Goal: Task Accomplishment & Management: Manage account settings

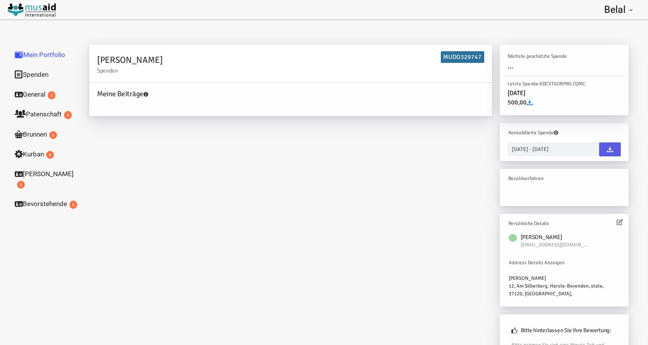
click at [509, 69] on span "..." at bounding box center [510, 66] width 6 height 9
click at [532, 103] on icon at bounding box center [529, 102] width 6 height 6
click at [606, 151] on link at bounding box center [610, 149] width 22 height 14
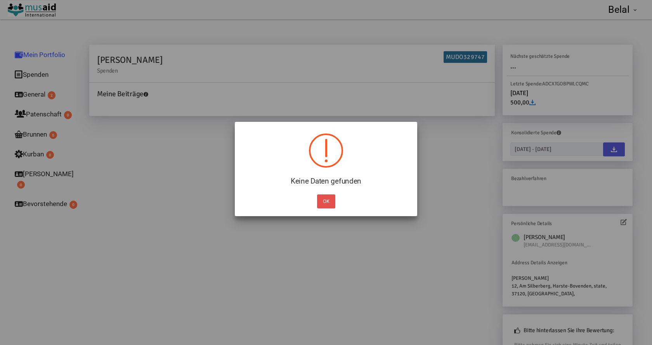
click at [330, 204] on button "OK" at bounding box center [326, 201] width 18 height 14
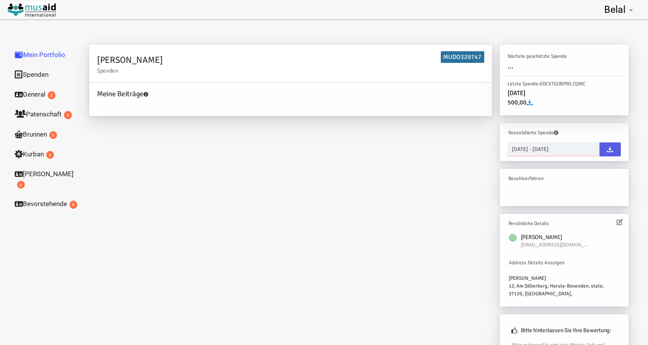
type input "[DATE]"
click at [534, 152] on input "[DATE] - [DATE]" at bounding box center [553, 149] width 92 height 14
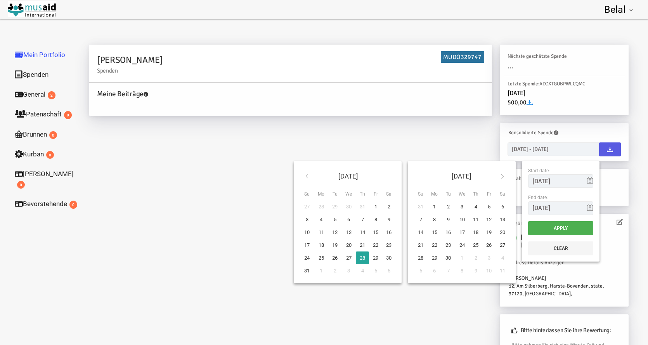
click at [590, 181] on icon at bounding box center [590, 180] width 6 height 6
click at [306, 175] on icon at bounding box center [307, 176] width 6 height 6
click at [308, 177] on icon at bounding box center [307, 176] width 6 height 6
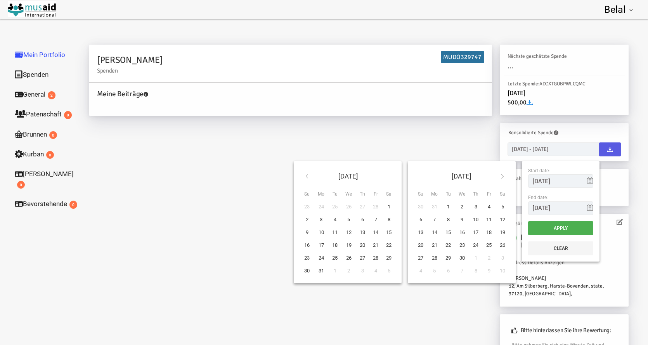
type input "[DATE]"
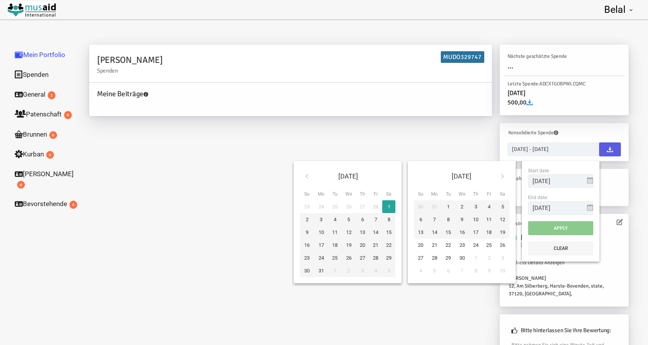
type input "[DATE]"
click at [463, 299] on div "[PERSON_NAME] MUDO329747 Meine Beiträge Holen Sie sich kostenloses Kontoguthabe…" at bounding box center [358, 226] width 555 height 363
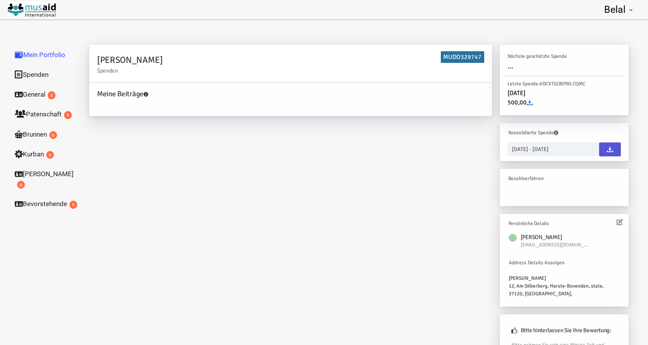
click at [613, 150] on link at bounding box center [610, 149] width 22 height 14
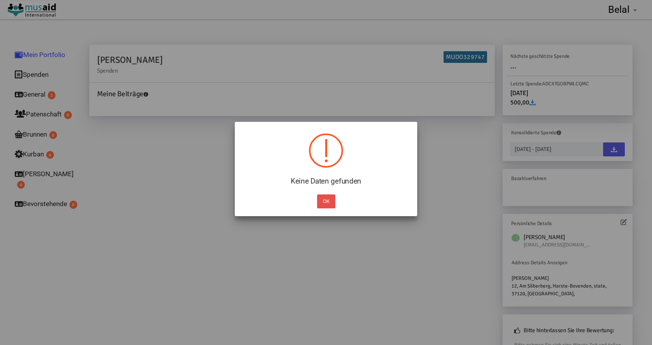
click at [324, 200] on button "OK" at bounding box center [326, 201] width 18 height 14
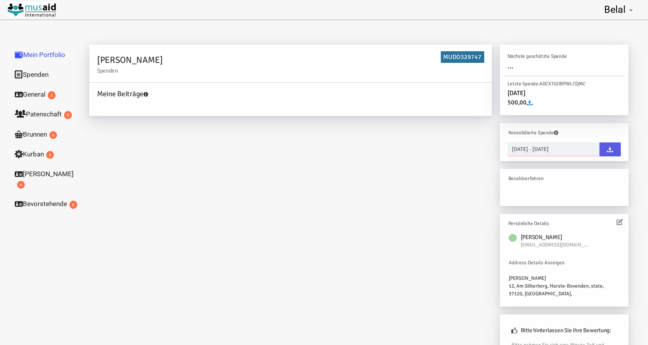
type input "[DATE]"
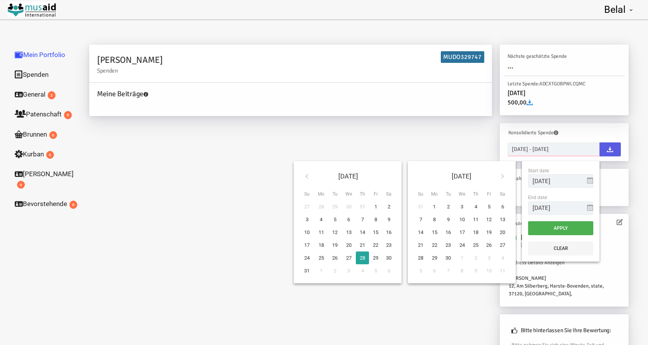
click at [551, 150] on input "[DATE] - [DATE]" at bounding box center [553, 149] width 92 height 14
click at [304, 176] on icon at bounding box center [307, 176] width 6 height 6
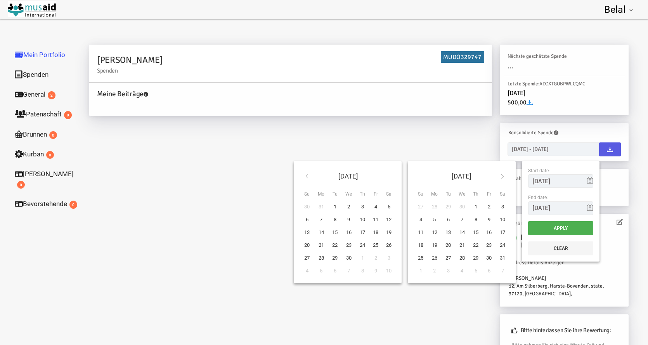
click at [304, 176] on icon at bounding box center [307, 176] width 6 height 6
type input "[DATE]"
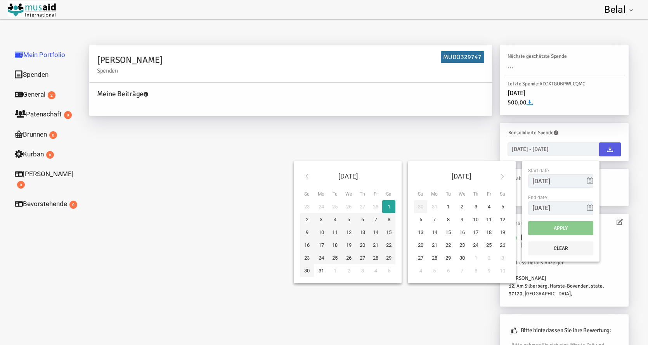
click at [501, 176] on icon at bounding box center [502, 176] width 6 height 6
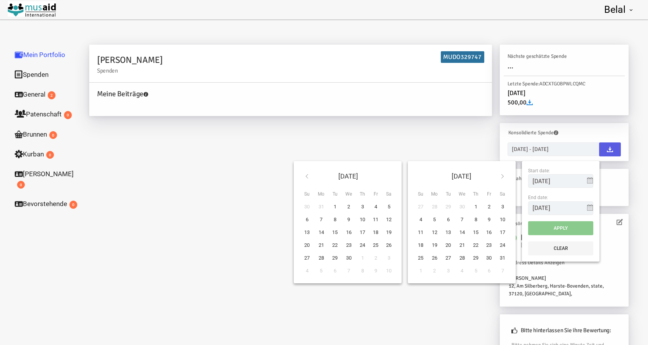
click at [501, 176] on icon at bounding box center [502, 176] width 6 height 6
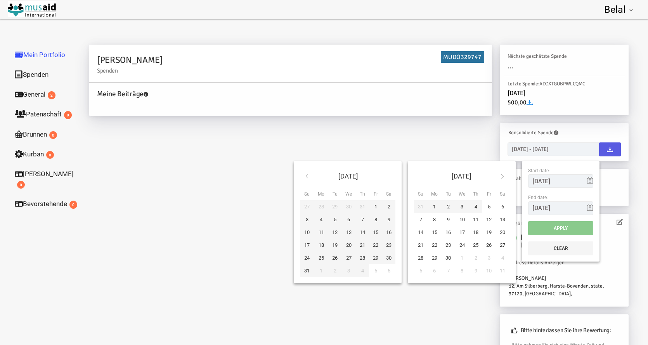
type input "[DATE]"
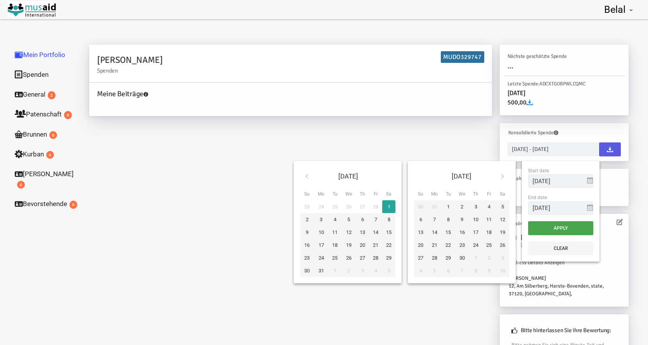
type input "[DATE]"
click at [552, 226] on button "Apply" at bounding box center [560, 228] width 65 height 14
type input "[DATE] - [DATE]"
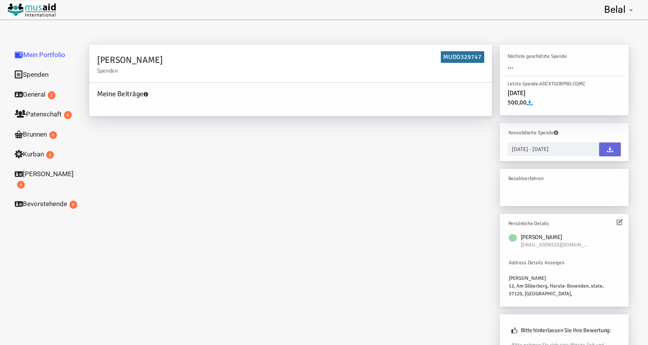
click at [606, 153] on link at bounding box center [610, 149] width 22 height 14
click at [619, 8] on span "Belal" at bounding box center [614, 9] width 21 height 11
click at [607, 32] on link "Abmelden" at bounding box center [607, 30] width 66 height 16
